Goal: Transaction & Acquisition: Obtain resource

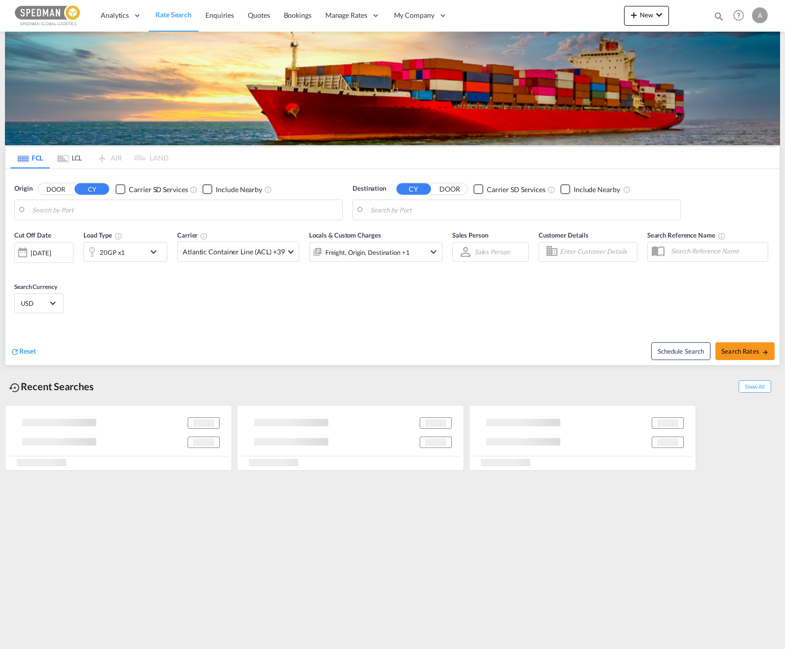
type input "Gothenburg (Goteborg), SEGOT"
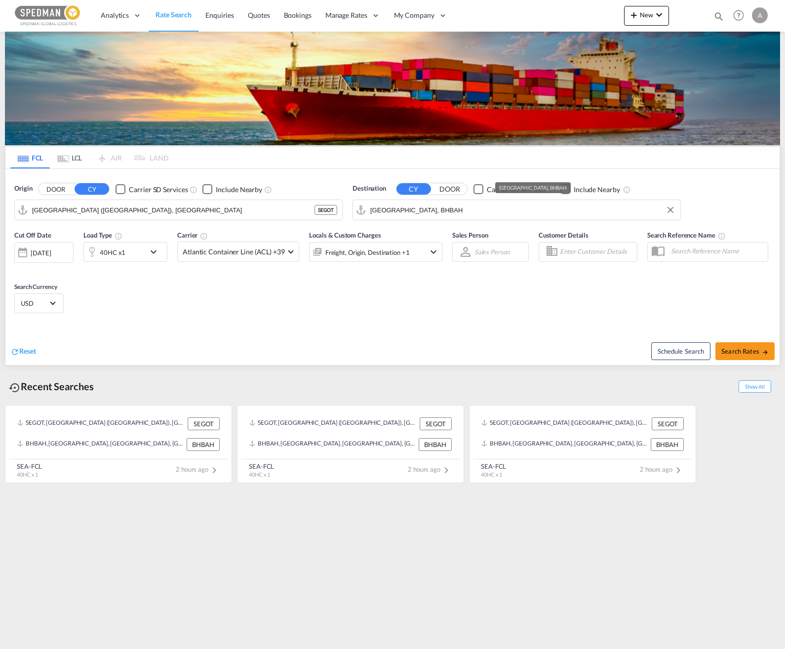
click at [467, 222] on md-autocomplete-wrap "Bahrain, BHBAH" at bounding box center [522, 212] width 305 height 20
click at [455, 211] on input "Bahrain, BHBAH" at bounding box center [522, 209] width 305 height 15
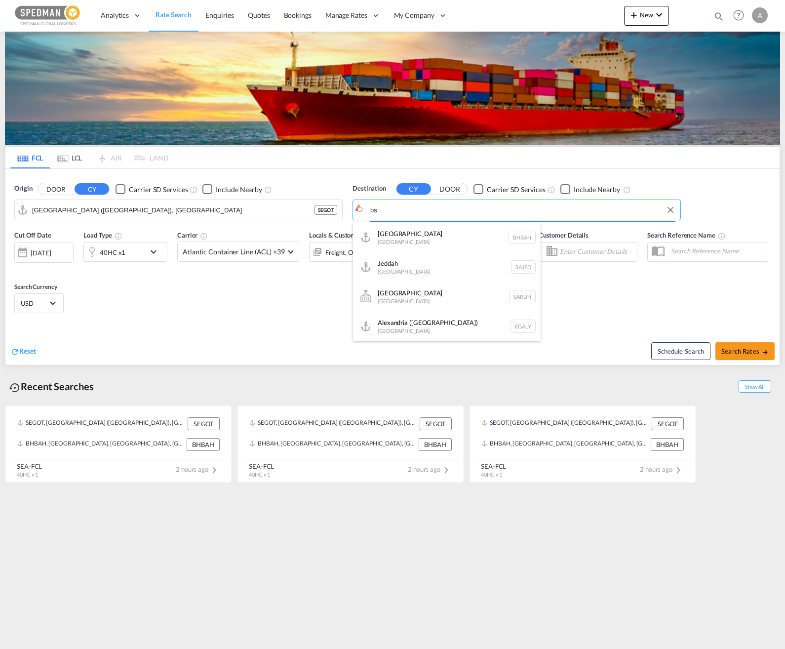
type input "b"
type input "u"
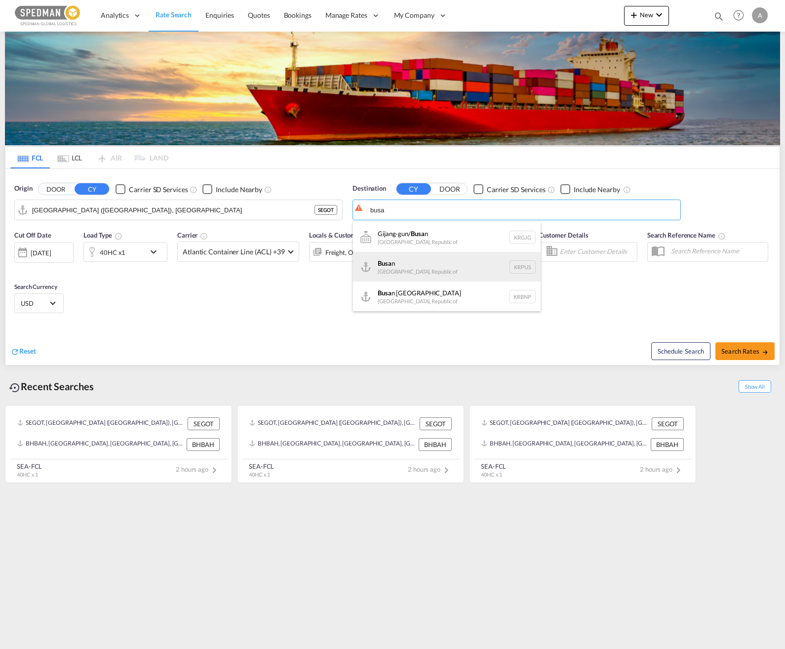
click at [443, 264] on div "Busa n Korea, Republic of KRPUS" at bounding box center [447, 267] width 188 height 30
type input "Busan, KRPUS"
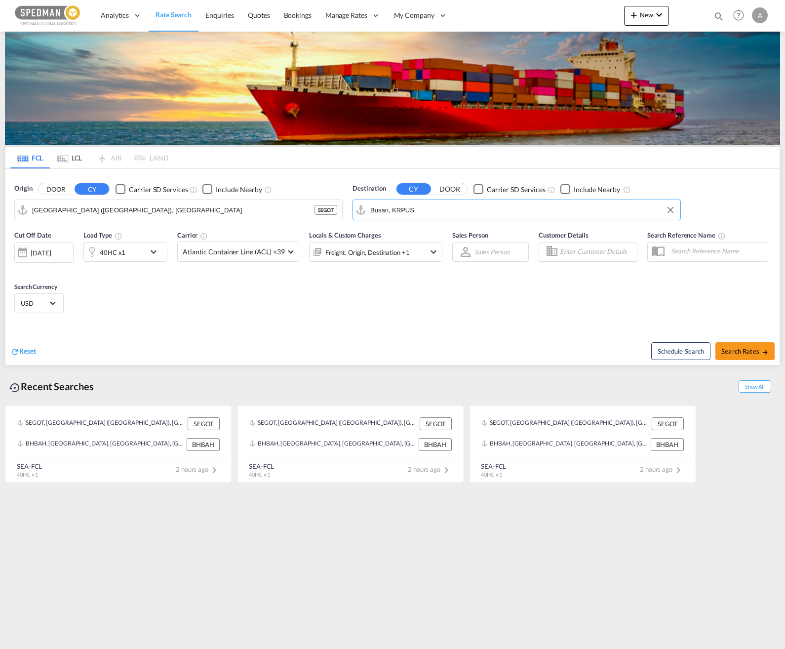
click at [152, 252] on md-icon "icon-chevron-down" at bounding box center [156, 252] width 17 height 12
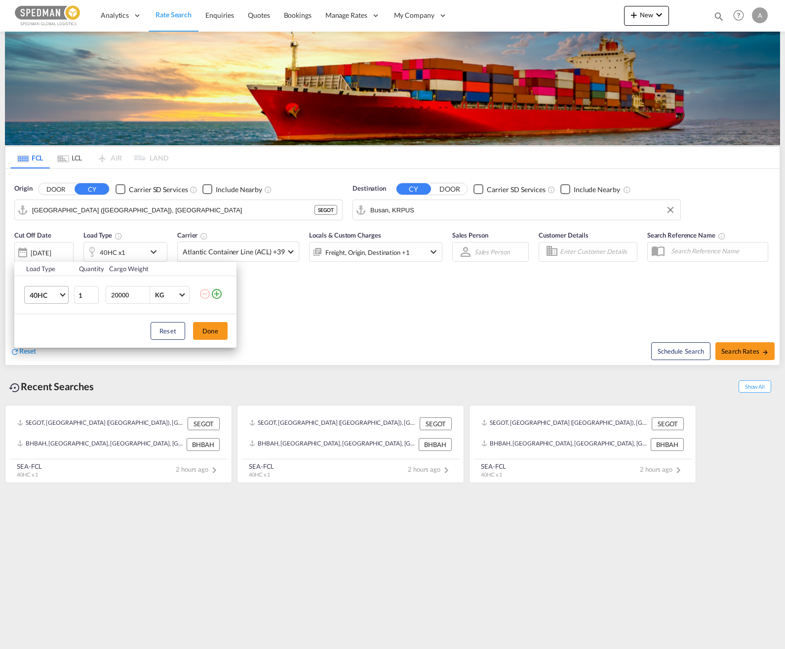
click at [64, 300] on md-select-value "40HC" at bounding box center [48, 294] width 39 height 17
click at [56, 270] on md-option "40GP" at bounding box center [55, 272] width 67 height 24
click at [221, 330] on button "Done" at bounding box center [210, 331] width 35 height 18
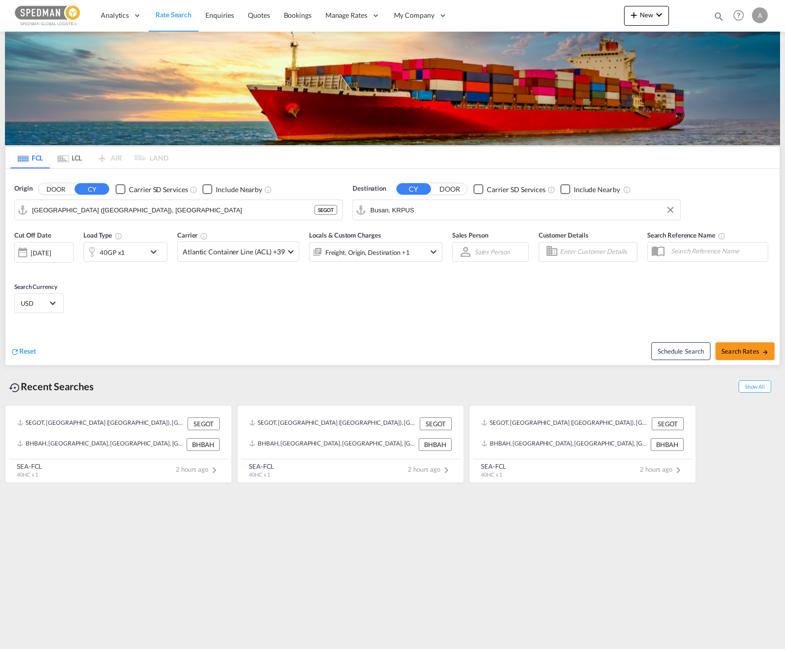
click at [341, 317] on div "Cut Off Date 24 Sep 2025 24/09/2025 Load Type 40GP x1 Carrier Atlantic Containe…" at bounding box center [392, 273] width 774 height 96
click at [594, 351] on span "Search Rates" at bounding box center [744, 351] width 47 height 8
type input "SEGOT to KRPUS / 24 Sep 2025"
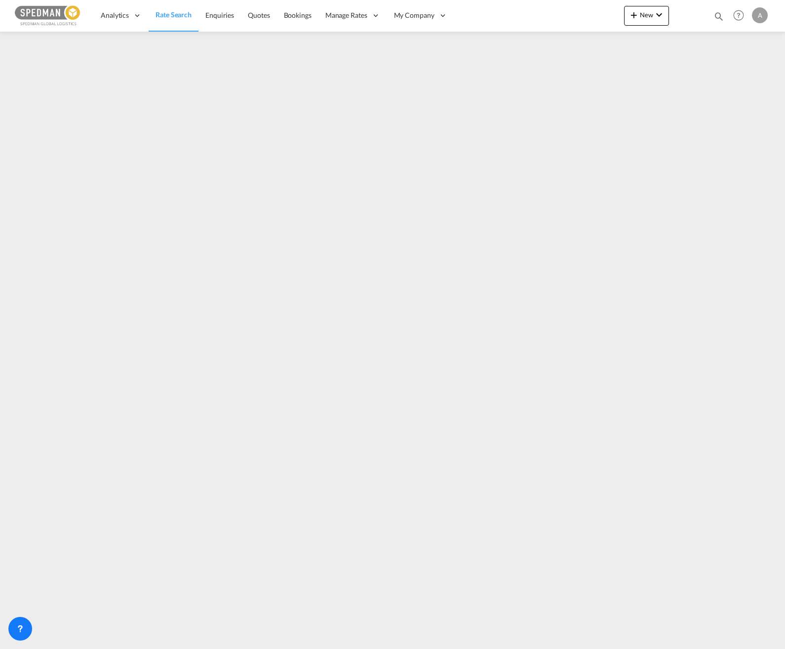
click at [496, 16] on div "Analytics Dashboard Rate Search Enquiries Quotes Bookings" at bounding box center [392, 15] width 755 height 31
click at [494, 16] on div "Analytics Dashboard Rate Search Enquiries Quotes Bookings" at bounding box center [392, 15] width 755 height 31
click at [490, 16] on div "Analytics Dashboard Rate Search Enquiries Quotes Bookings" at bounding box center [392, 15] width 755 height 31
